Goal: Transaction & Acquisition: Download file/media

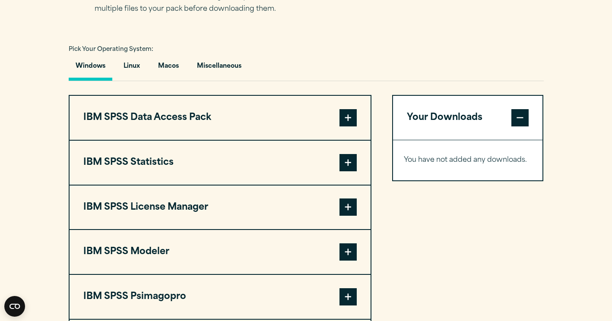
click at [339, 162] on button "IBM SPSS Statistics" at bounding box center [220, 163] width 301 height 44
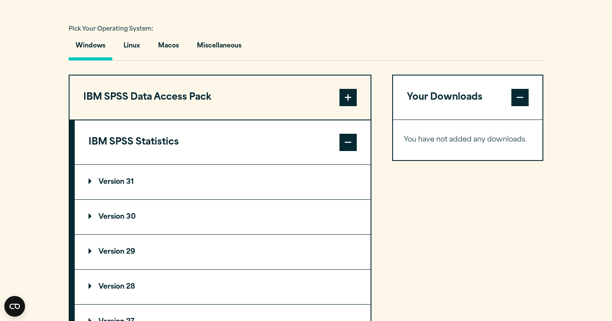
scroll to position [648, 0]
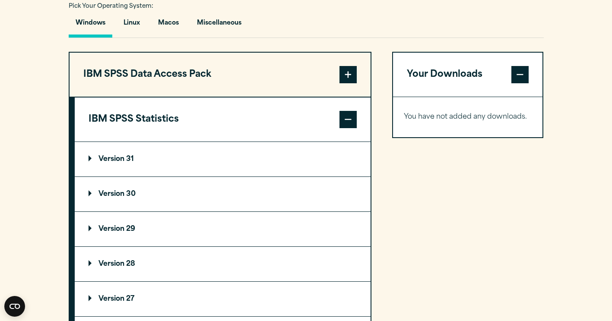
click at [181, 229] on summary "Version 29" at bounding box center [223, 229] width 296 height 35
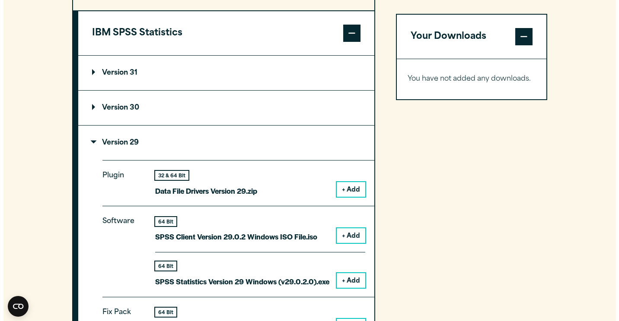
scroll to position [778, 0]
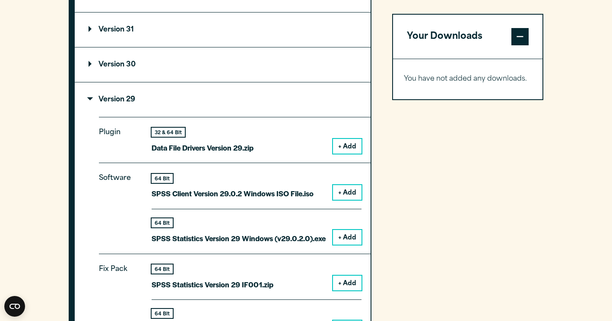
click at [349, 235] on button "+ Add" at bounding box center [347, 237] width 29 height 15
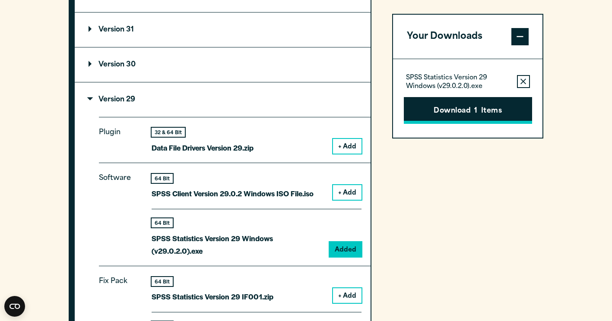
click at [463, 107] on button "Download 1 Items" at bounding box center [468, 110] width 128 height 27
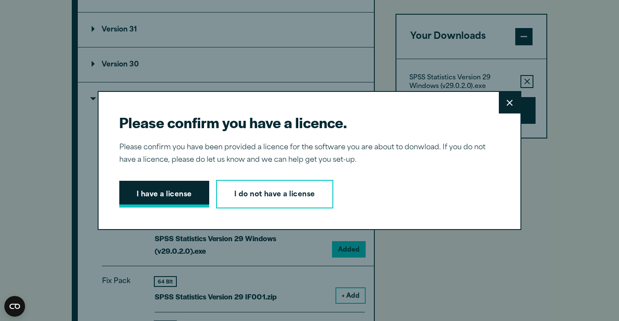
click at [164, 191] on button "I have a license" at bounding box center [164, 194] width 90 height 27
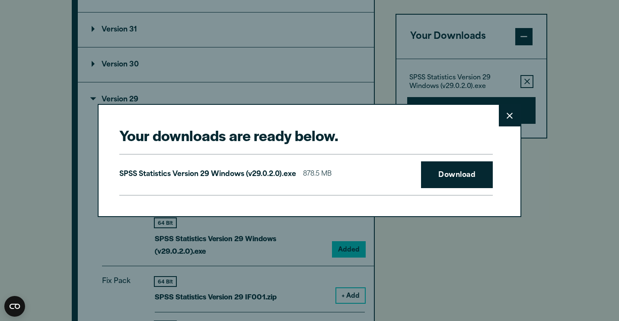
click at [238, 192] on div "SPSS Statistics Version 29 Windows (v29.0.2.0).exe 878.5 MB Download" at bounding box center [305, 174] width 373 height 41
click at [229, 188] on div "SPSS Statistics Version 29 Windows (v29.0.2.0).exe 878.5 MB Download" at bounding box center [305, 174] width 373 height 41
click at [443, 174] on link "Download" at bounding box center [457, 175] width 72 height 27
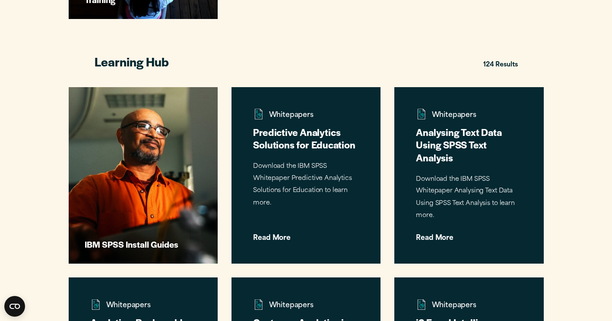
scroll to position [562, 0]
